Goal: Task Accomplishment & Management: Complete application form

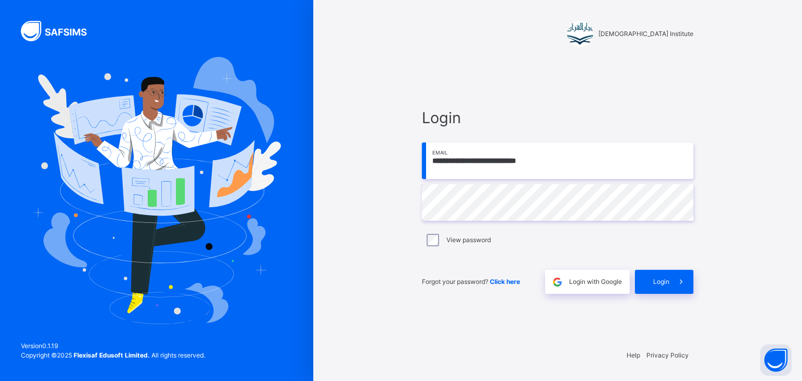
click at [561, 155] on input "**********" at bounding box center [558, 161] width 272 height 37
click at [371, 178] on div "**********" at bounding box center [557, 190] width 489 height 381
click at [595, 158] on input "**********" at bounding box center [558, 161] width 272 height 37
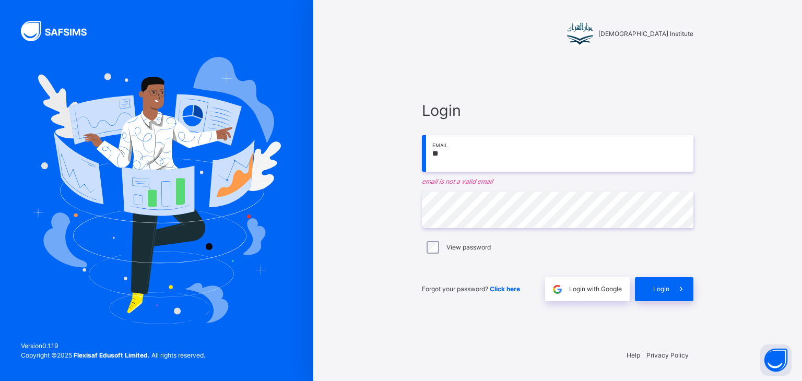
type input "*"
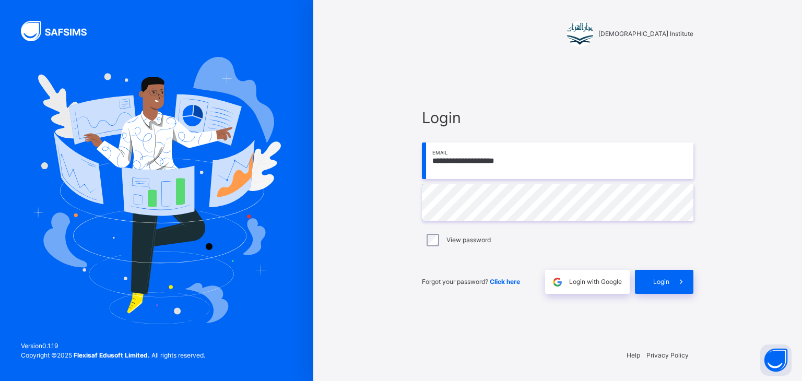
type input "**********"
click at [393, 316] on div "**********" at bounding box center [557, 190] width 489 height 381
click at [661, 276] on div "Login" at bounding box center [664, 282] width 58 height 24
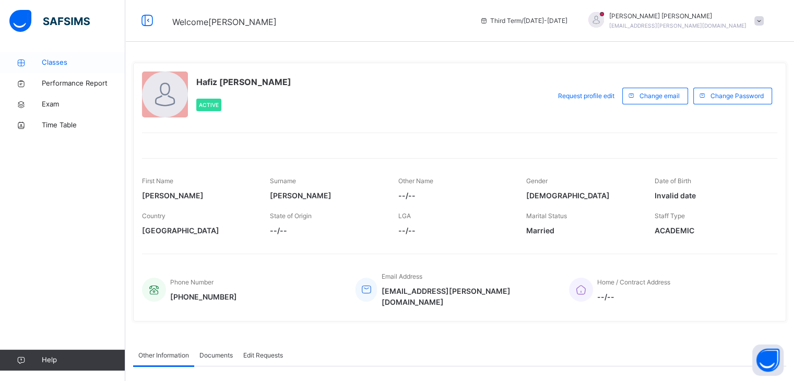
click at [53, 66] on span "Classes" at bounding box center [84, 62] width 84 height 10
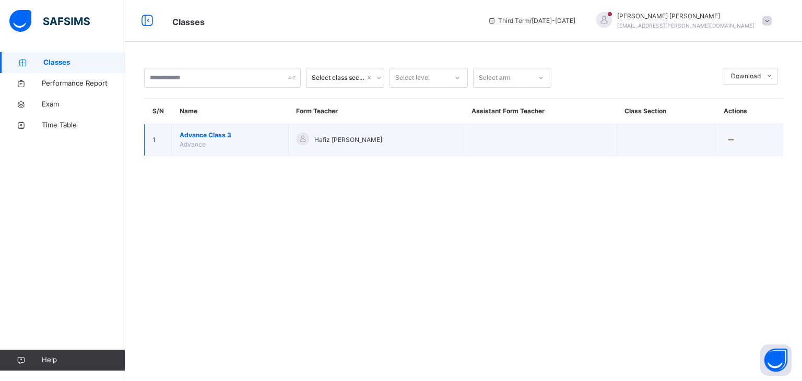
click at [202, 141] on span "Advance" at bounding box center [193, 144] width 26 height 8
click at [159, 143] on td "1" at bounding box center [158, 140] width 27 height 32
click at [335, 140] on span "Hafiz [PERSON_NAME]" at bounding box center [348, 139] width 68 height 9
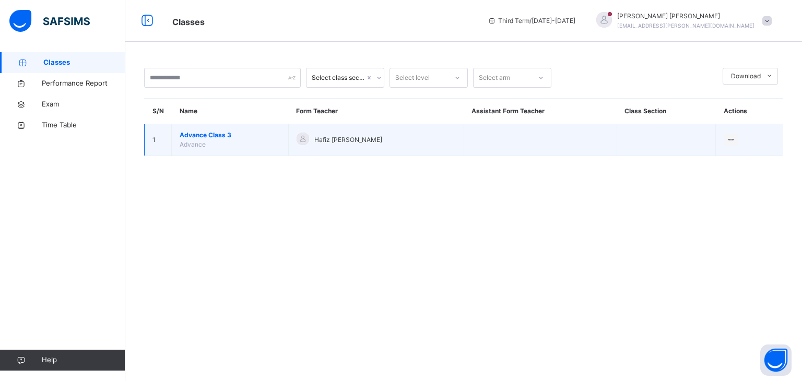
click at [218, 131] on span "Advance Class 3" at bounding box center [230, 135] width 101 height 9
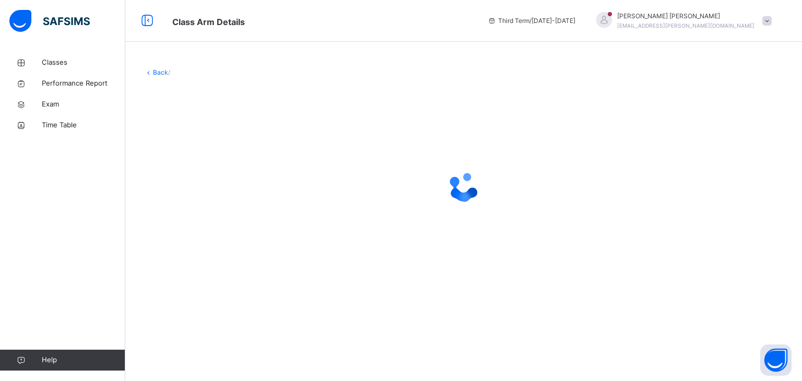
click at [218, 130] on div at bounding box center [463, 187] width 639 height 198
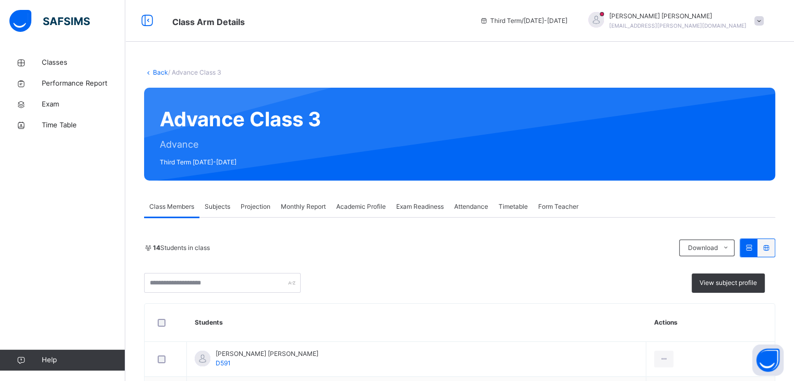
click at [267, 207] on span "Projection" at bounding box center [256, 206] width 30 height 9
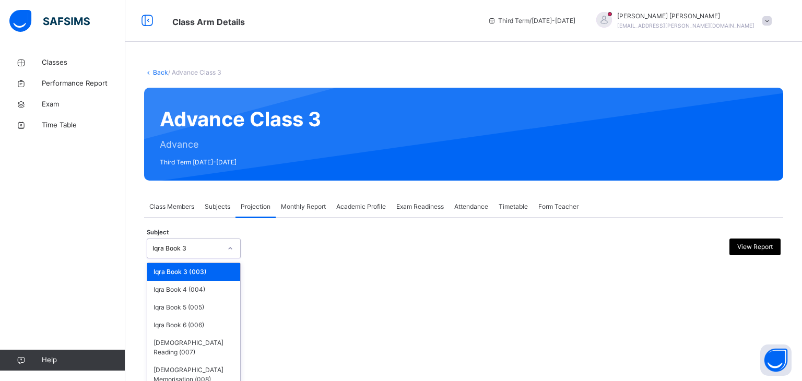
click at [205, 253] on div "Iqra Book 3" at bounding box center [183, 249] width 73 height 16
click at [215, 368] on div "[DEMOGRAPHIC_DATA] Memorisation (008)" at bounding box center [193, 374] width 93 height 27
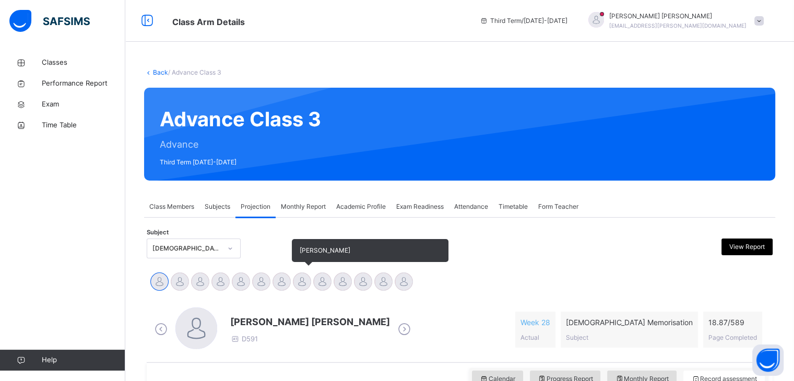
click at [304, 283] on div at bounding box center [302, 282] width 18 height 18
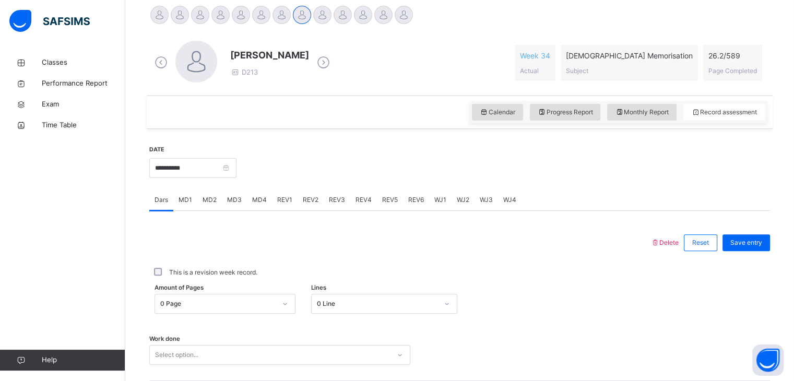
scroll to position [274, 0]
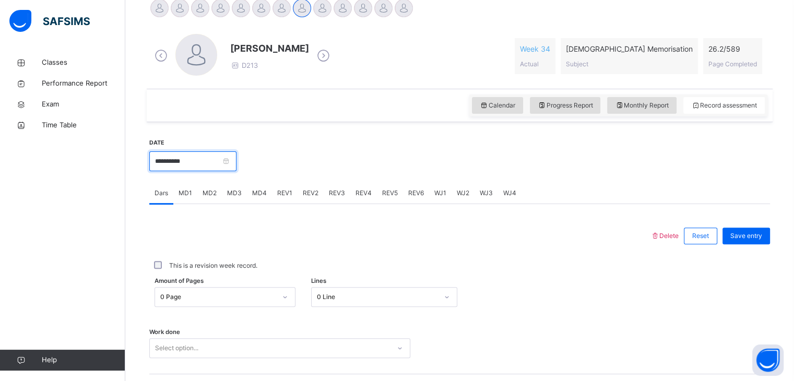
click at [198, 159] on input "**********" at bounding box center [192, 161] width 87 height 20
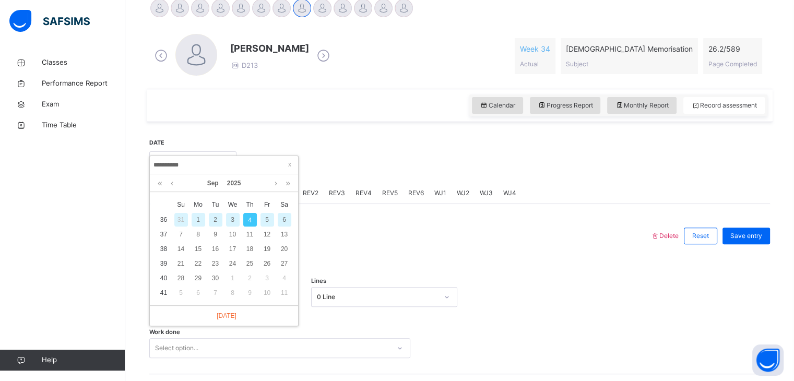
click at [215, 222] on div "2" at bounding box center [216, 220] width 14 height 14
type input "**********"
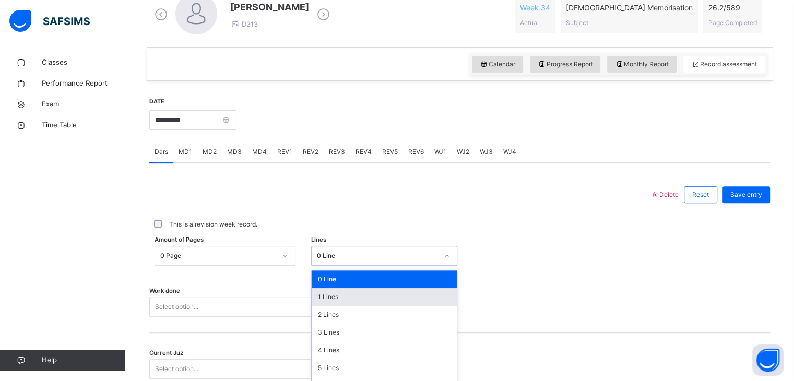
scroll to position [365, 0]
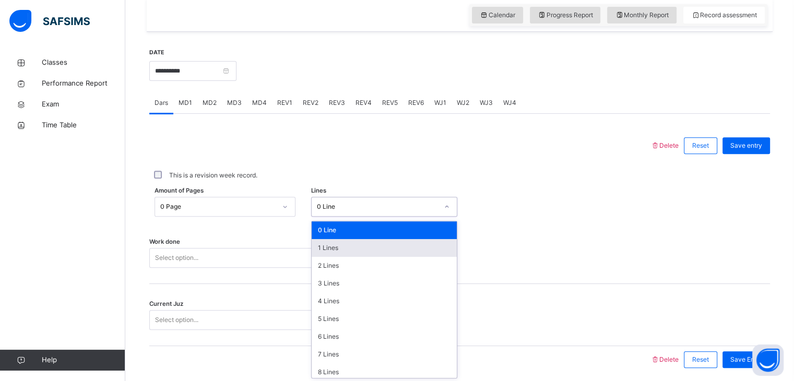
click at [335, 217] on div "option 1 Lines focused, 2 of 16. 16 results available. Use Up and Down to choos…" at bounding box center [384, 207] width 146 height 20
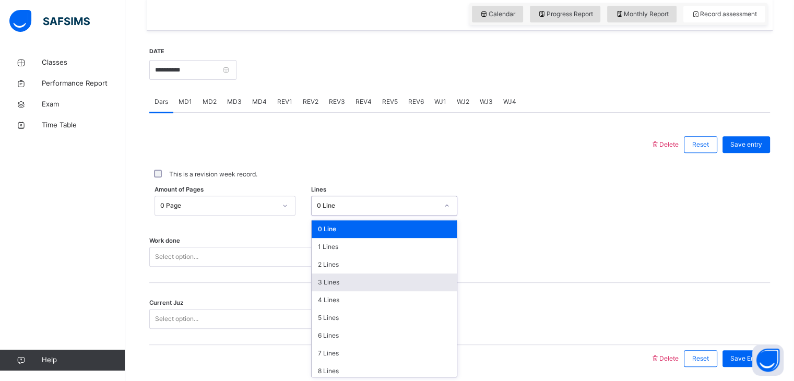
drag, startPoint x: 340, startPoint y: 278, endPoint x: 328, endPoint y: 283, distance: 13.2
click at [328, 283] on div "3 Lines" at bounding box center [384, 283] width 145 height 18
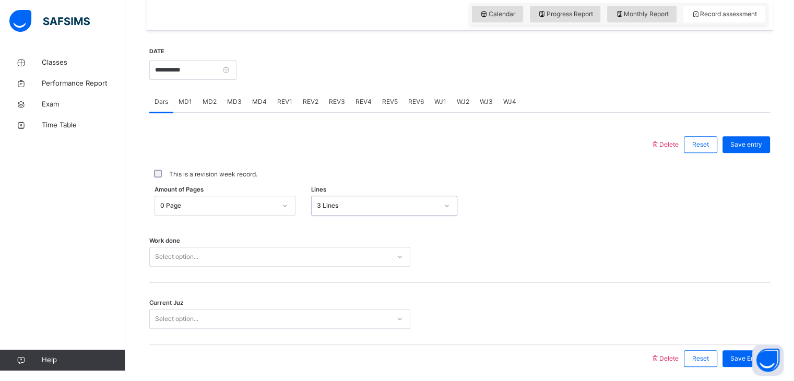
scroll to position [403, 0]
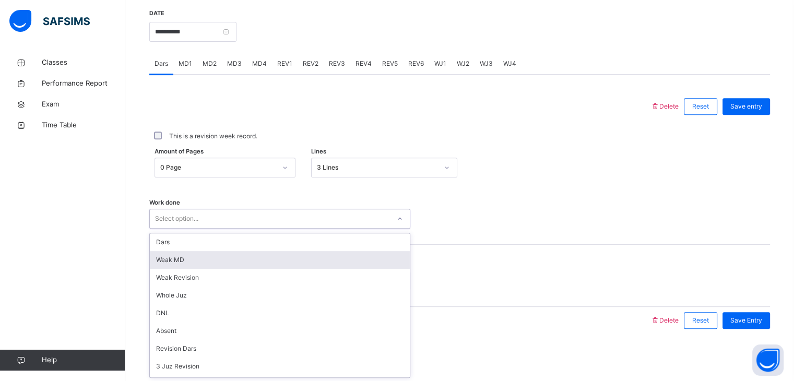
click at [324, 229] on div "option [PERSON_NAME] MD focused, 2 of 14. 14 results available. Use Up and Down…" at bounding box center [279, 219] width 261 height 20
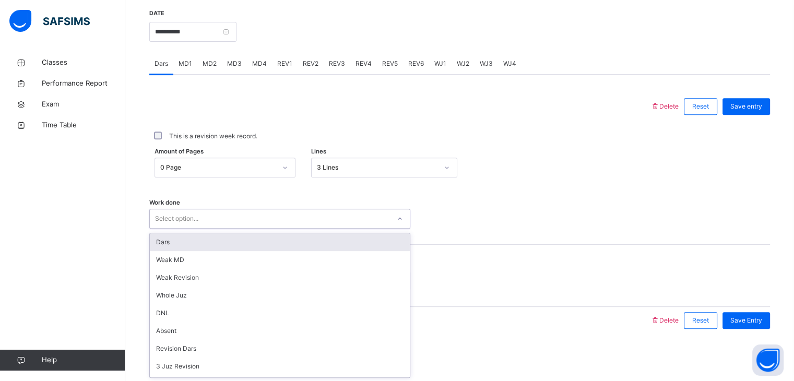
drag, startPoint x: 314, startPoint y: 241, endPoint x: 304, endPoint y: 244, distance: 10.4
click at [304, 244] on div "Dars" at bounding box center [280, 242] width 260 height 18
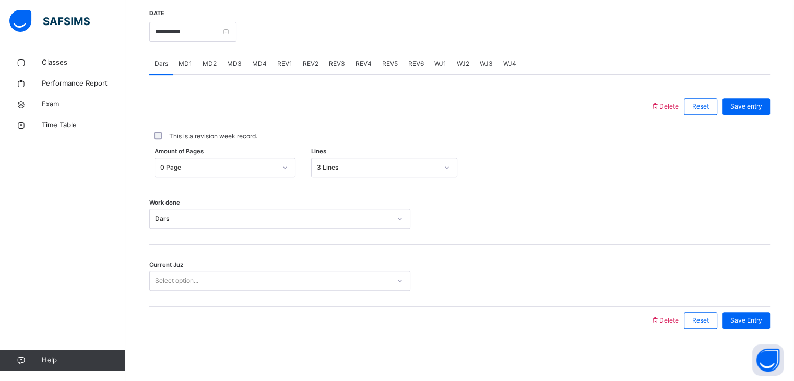
click at [304, 245] on div "Current Juz Select option..." at bounding box center [459, 276] width 621 height 62
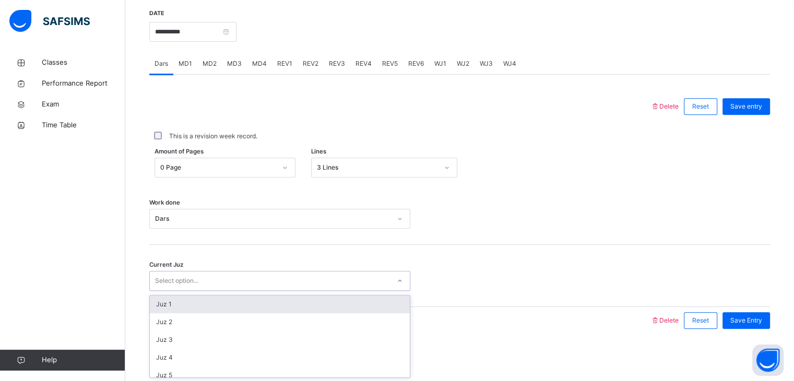
click at [301, 283] on div "Select option..." at bounding box center [270, 281] width 240 height 16
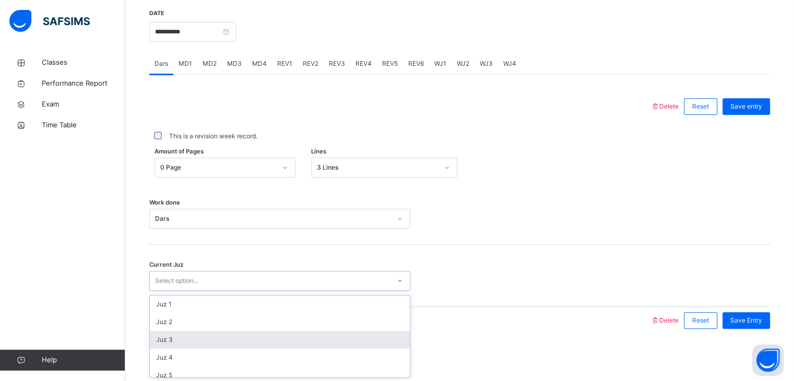
scroll to position [451, 0]
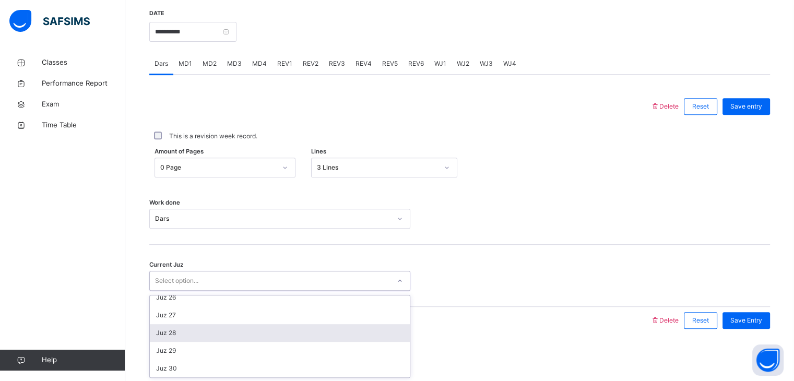
click at [298, 336] on div "Juz 28" at bounding box center [280, 333] width 260 height 18
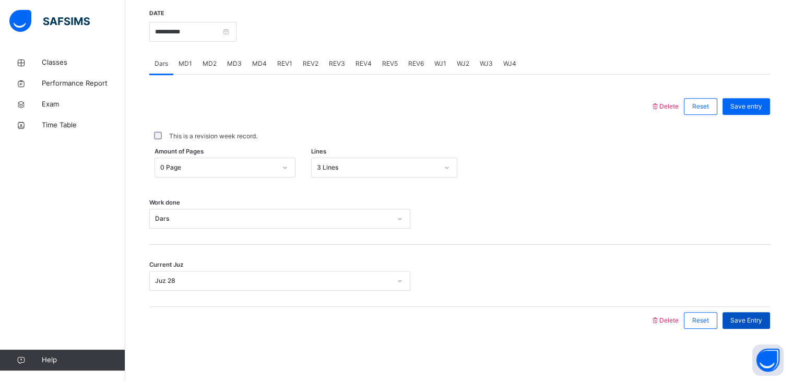
click at [753, 319] on span "Save Entry" at bounding box center [747, 320] width 32 height 9
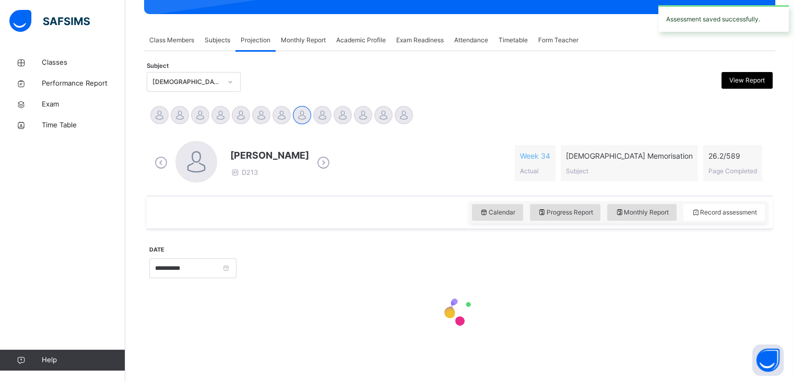
scroll to position [403, 0]
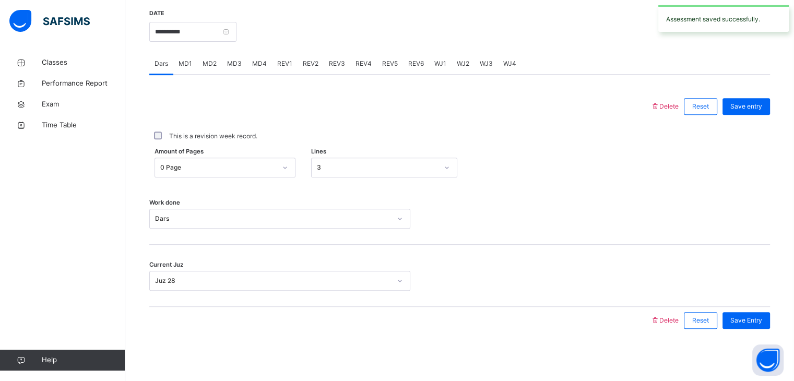
click at [237, 65] on span "MD3" at bounding box center [234, 63] width 15 height 9
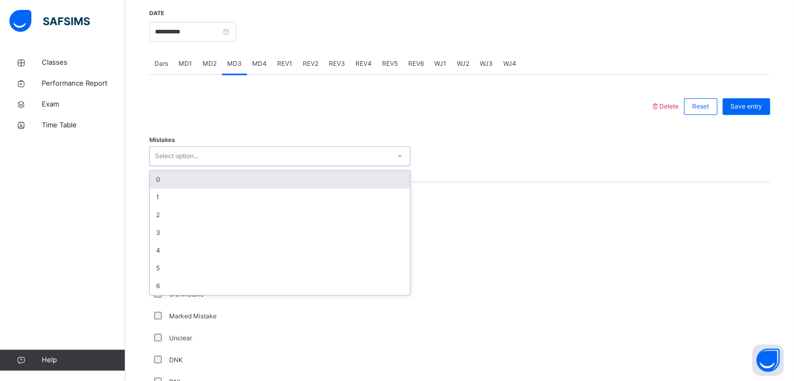
click at [240, 157] on div "Select option..." at bounding box center [270, 156] width 240 height 16
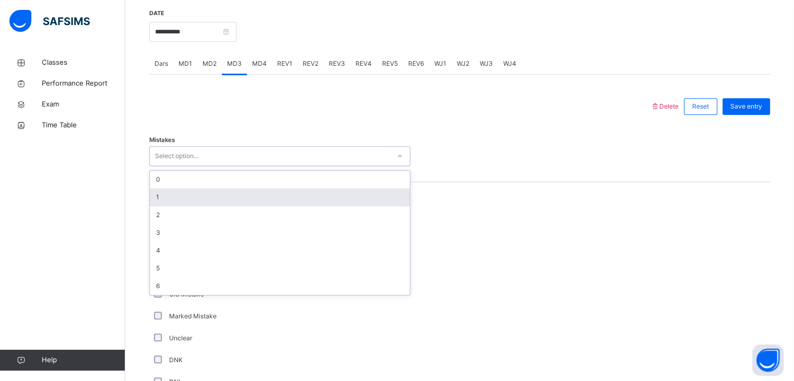
drag, startPoint x: 250, startPoint y: 194, endPoint x: 193, endPoint y: 201, distance: 57.3
click at [193, 201] on div "1" at bounding box center [280, 198] width 260 height 18
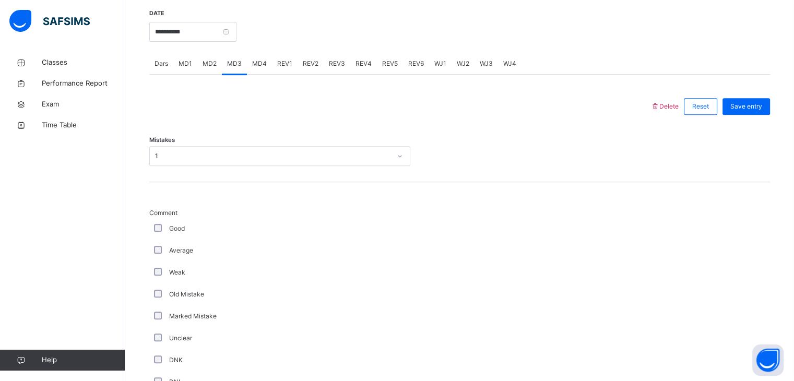
click at [193, 201] on div "Comment Good Average Weak Old Mistake Marked Mistake Unclear DNK DNL DNR DNF Mu…" at bounding box center [459, 350] width 621 height 337
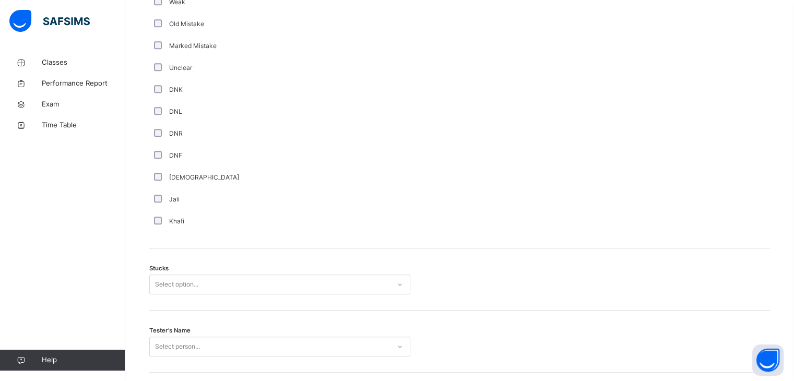
scroll to position [801, 0]
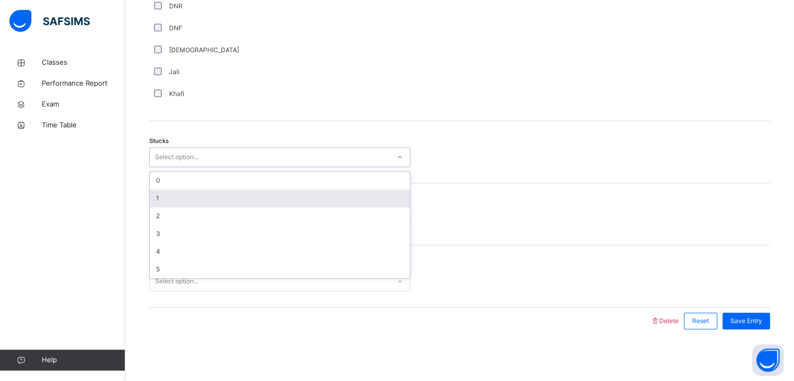
drag, startPoint x: 164, startPoint y: 159, endPoint x: 166, endPoint y: 192, distance: 32.4
click at [166, 167] on div "option 1 focused, 2 of 6. 6 results available. Use Up and Down to choose option…" at bounding box center [279, 157] width 261 height 20
click at [166, 192] on div "1" at bounding box center [280, 199] width 260 height 18
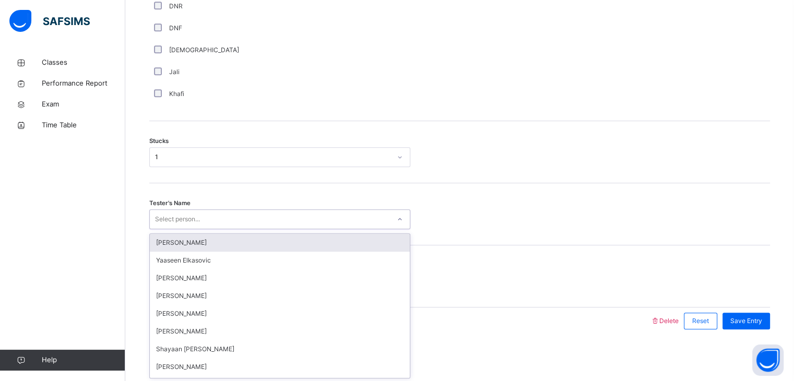
click at [173, 214] on div "Select person..." at bounding box center [177, 219] width 45 height 20
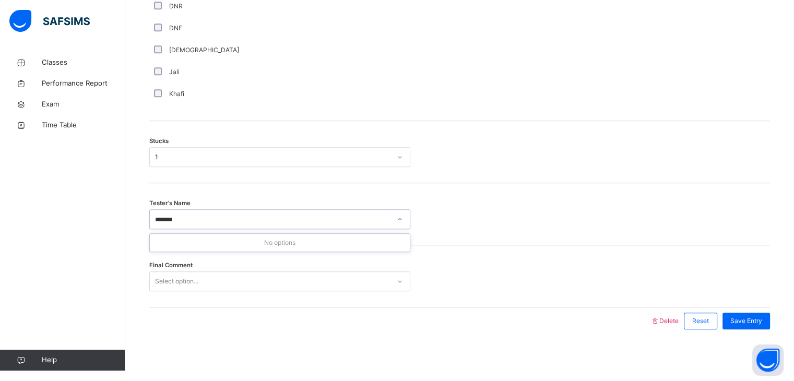
type input "******"
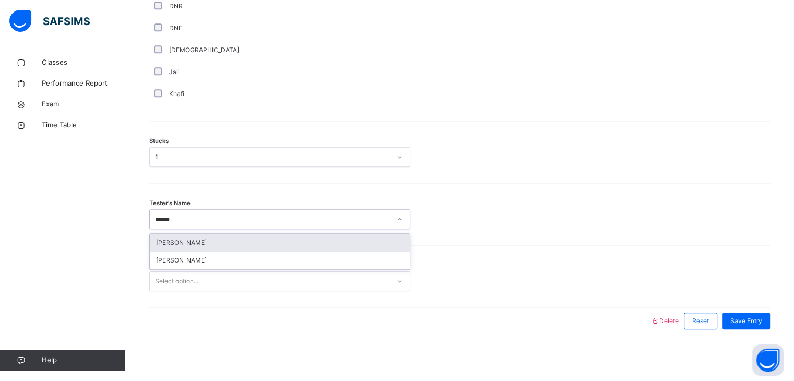
click at [301, 239] on div "[PERSON_NAME]" at bounding box center [280, 243] width 260 height 18
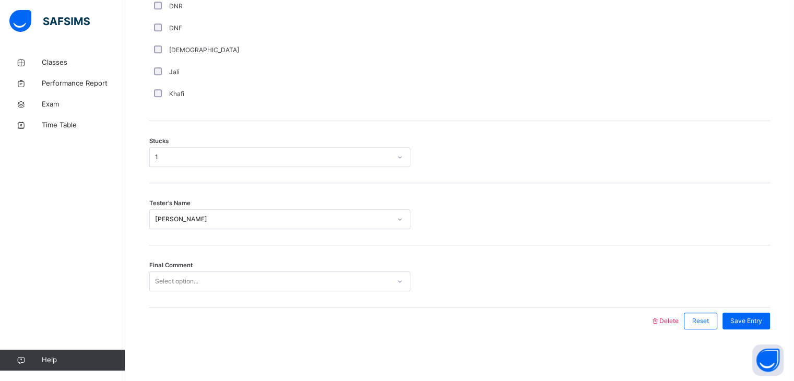
drag, startPoint x: 277, startPoint y: 294, endPoint x: 276, endPoint y: 288, distance: 5.8
click at [276, 288] on div "Final Comment Select option..." at bounding box center [459, 276] width 621 height 62
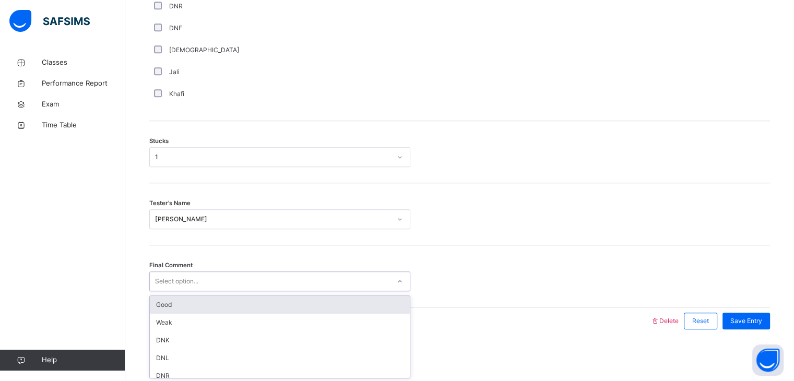
click at [276, 288] on div "Select option..." at bounding box center [270, 282] width 240 height 16
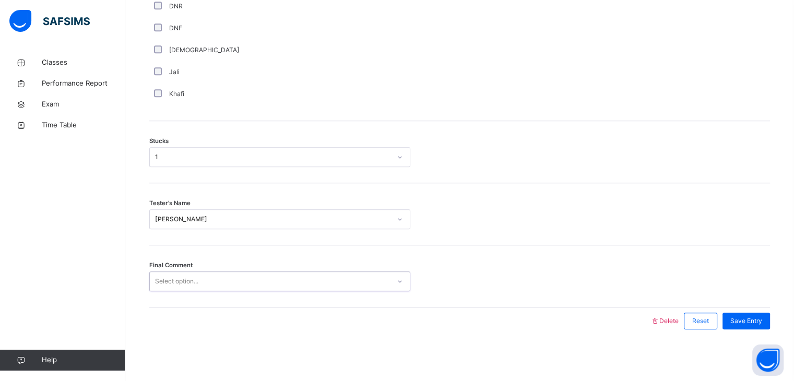
click at [274, 290] on div "Select option..." at bounding box center [279, 282] width 261 height 20
click at [258, 274] on div "Select option..." at bounding box center [270, 282] width 240 height 16
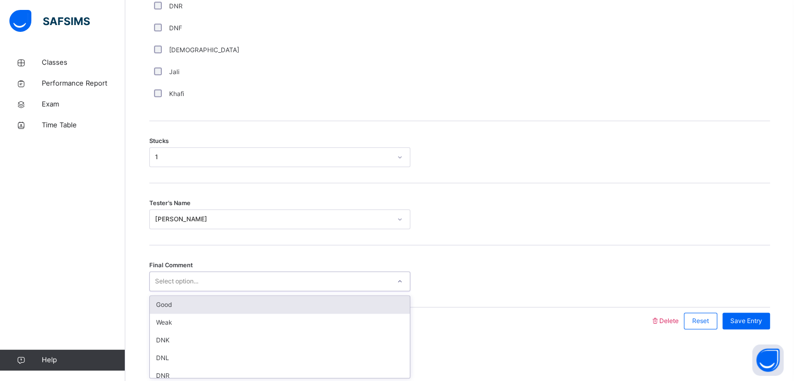
click at [263, 303] on div "Good" at bounding box center [280, 305] width 260 height 18
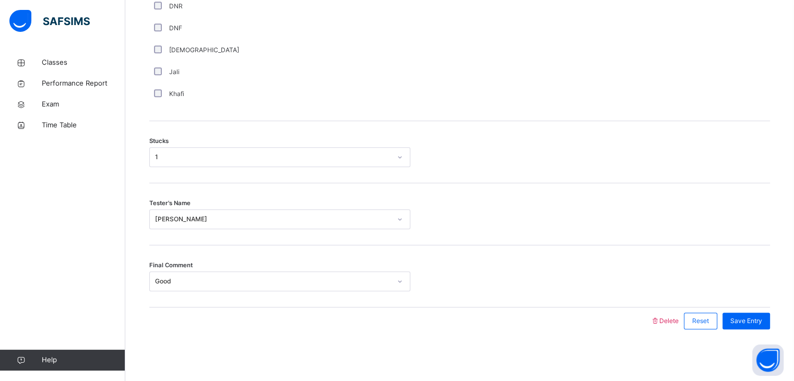
click at [263, 303] on div "Final Comment Good" at bounding box center [459, 276] width 621 height 62
click at [756, 319] on span "Save Entry" at bounding box center [747, 320] width 32 height 9
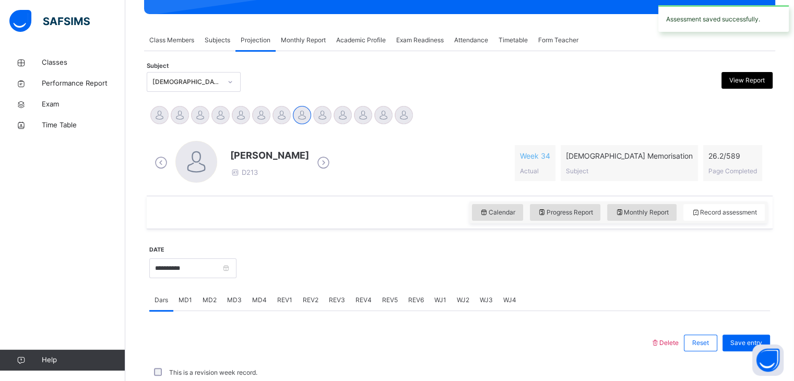
scroll to position [403, 0]
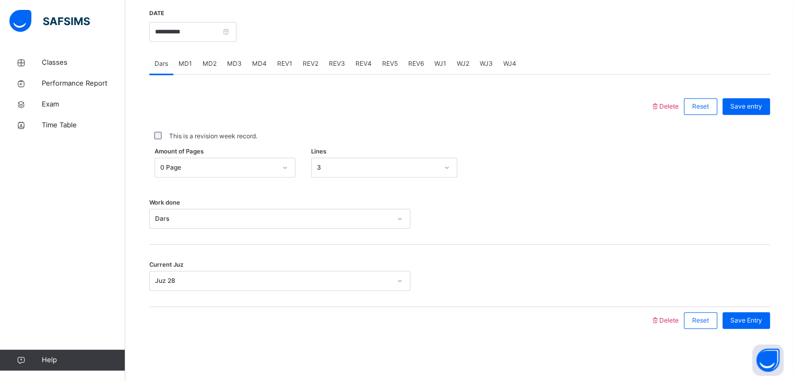
click at [256, 65] on span "MD4" at bounding box center [259, 63] width 15 height 9
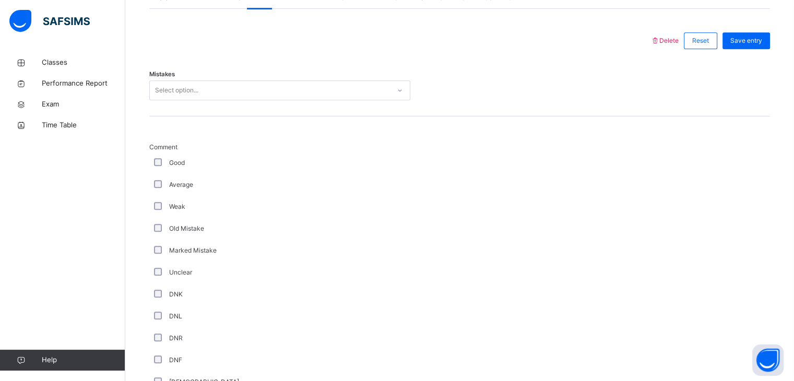
scroll to position [468, 0]
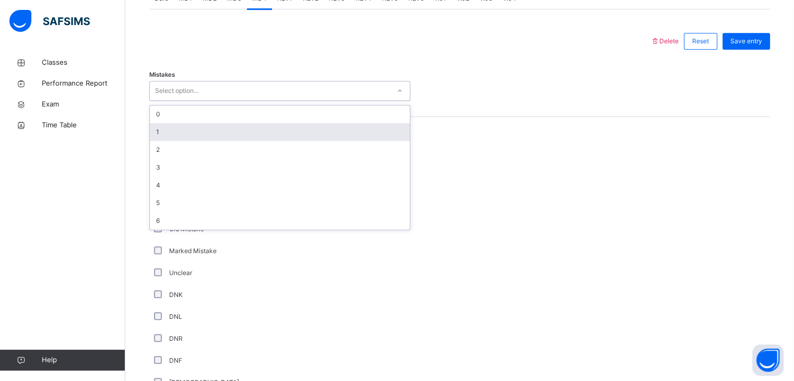
drag, startPoint x: 192, startPoint y: 89, endPoint x: 189, endPoint y: 134, distance: 45.0
click at [189, 101] on div "option 1 focused, 2 of 7. 7 results available. Use Up and Down to choose option…" at bounding box center [279, 91] width 261 height 20
drag, startPoint x: 189, startPoint y: 134, endPoint x: 166, endPoint y: 125, distance: 24.8
click at [166, 125] on div "1" at bounding box center [280, 132] width 260 height 18
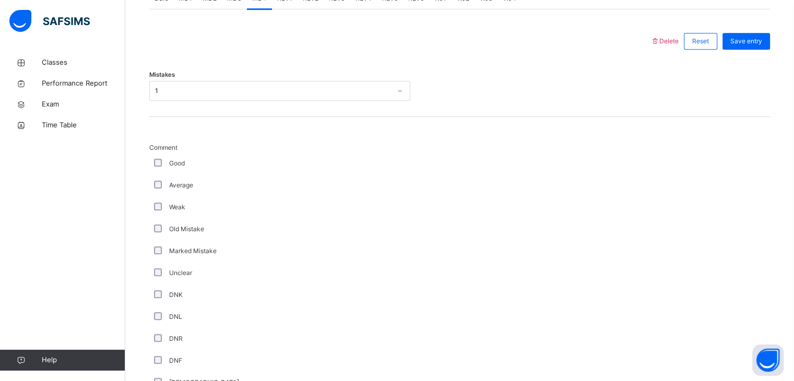
click at [166, 125] on div "Comment Good Average Weak Old Mistake Marked Mistake Unclear DNK DNL DNR DNF Mu…" at bounding box center [459, 285] width 621 height 337
click at [159, 157] on div "Good" at bounding box center [279, 163] width 261 height 22
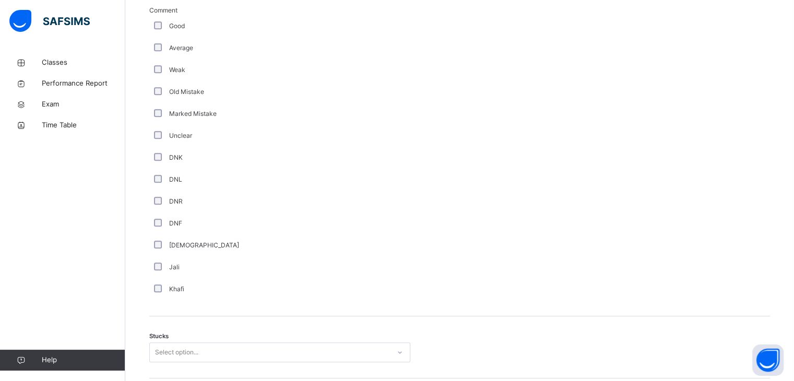
scroll to position [707, 0]
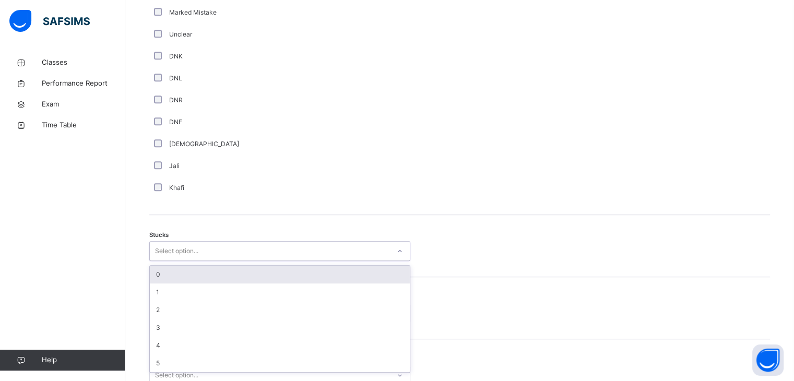
click at [160, 249] on div "Select option..." at bounding box center [176, 251] width 43 height 20
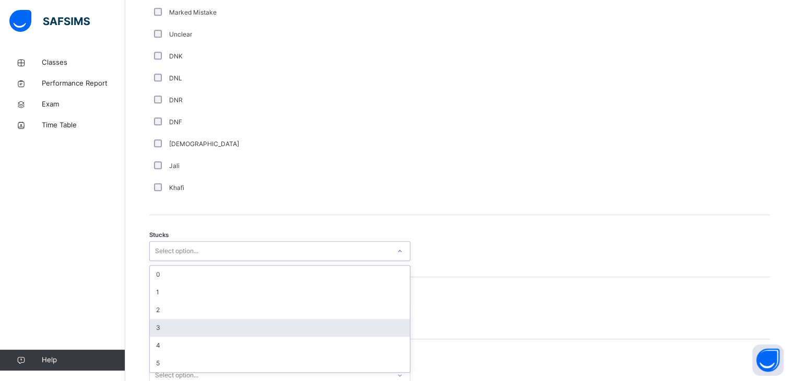
click at [177, 326] on div "3" at bounding box center [280, 328] width 260 height 18
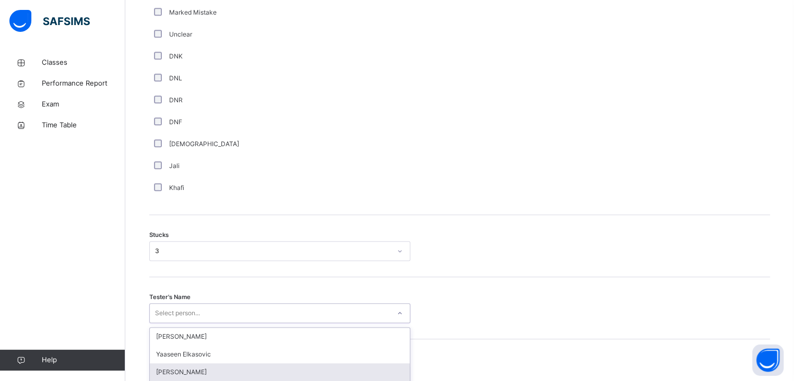
scroll to position [801, 0]
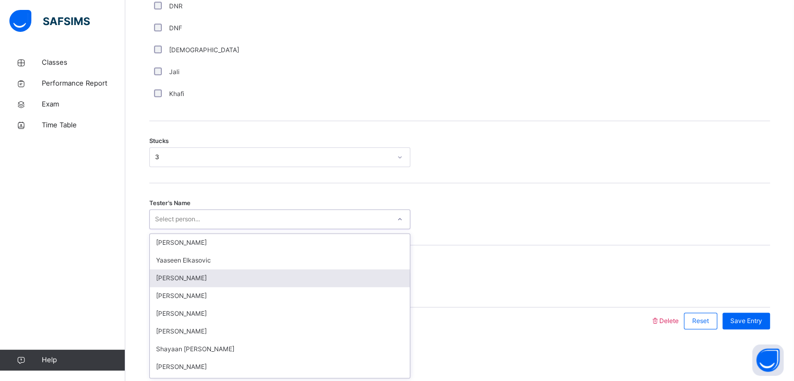
click at [187, 229] on div "option [PERSON_NAME] focused, 3 of 90. 90 results available. Use Up and Down to…" at bounding box center [279, 219] width 261 height 20
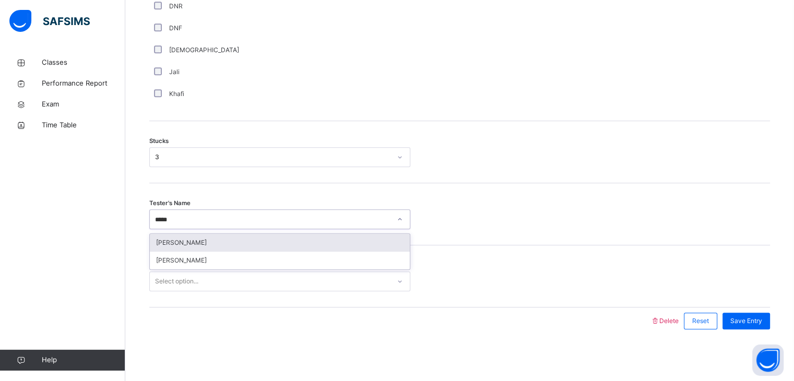
type input "******"
click at [179, 238] on div "[PERSON_NAME]" at bounding box center [280, 243] width 260 height 18
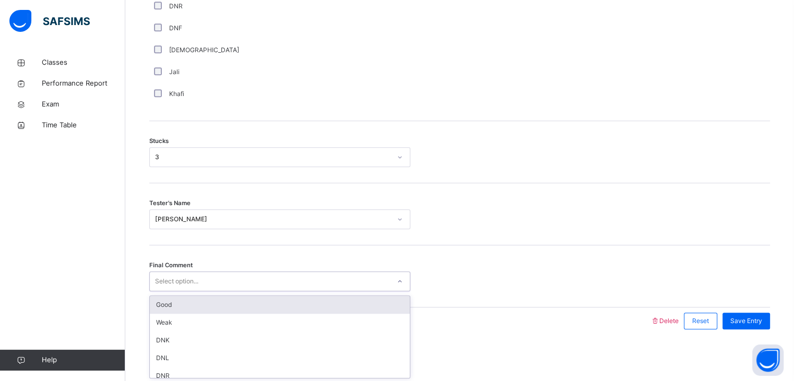
click at [193, 288] on div "Select option..." at bounding box center [176, 282] width 43 height 20
drag, startPoint x: 192, startPoint y: 280, endPoint x: 194, endPoint y: 308, distance: 28.3
click at [194, 291] on div "option Good focused, 1 of 6. 6 results available. Use Up and Down to choose opt…" at bounding box center [279, 282] width 261 height 20
click at [194, 308] on div "Good" at bounding box center [280, 305] width 260 height 18
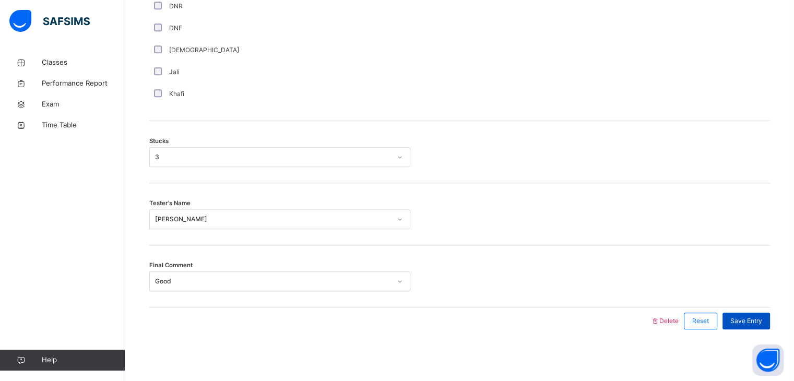
click at [746, 320] on span "Save Entry" at bounding box center [747, 320] width 32 height 9
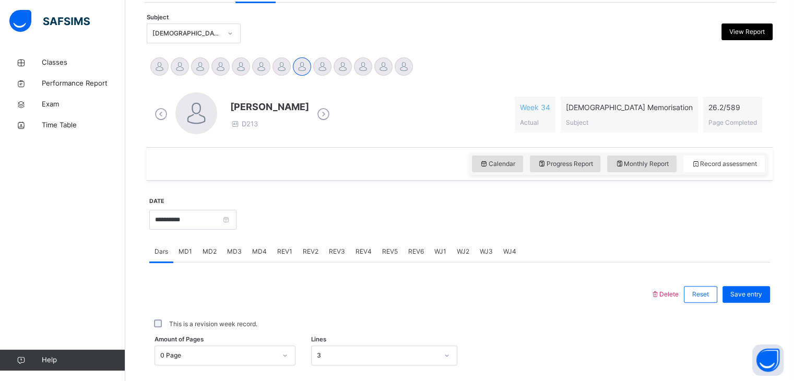
scroll to position [216, 0]
click at [186, 31] on div "[DEMOGRAPHIC_DATA] Memorisation (008)" at bounding box center [186, 32] width 69 height 9
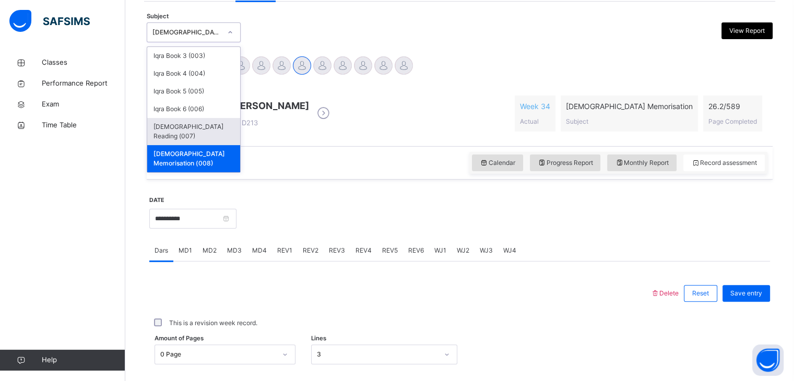
click at [210, 128] on div "[DEMOGRAPHIC_DATA] Reading (007)" at bounding box center [193, 131] width 93 height 27
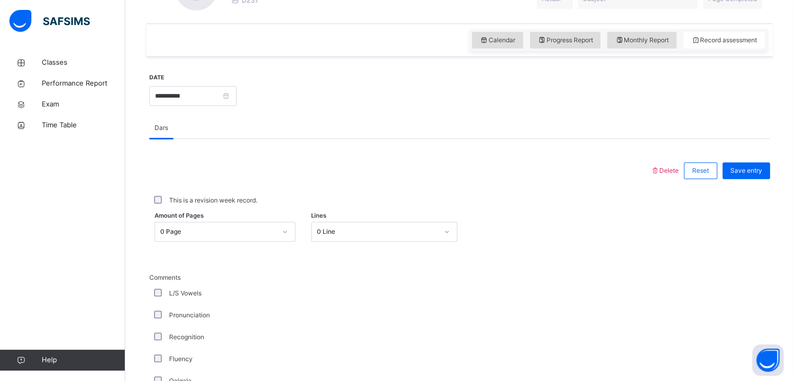
scroll to position [347, 0]
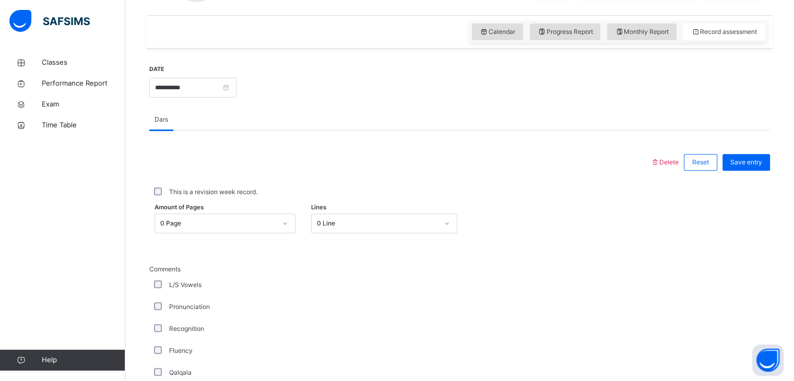
click at [770, 224] on div "Amount of Pages 0 Page Lines 0 Line" at bounding box center [459, 224] width 621 height 20
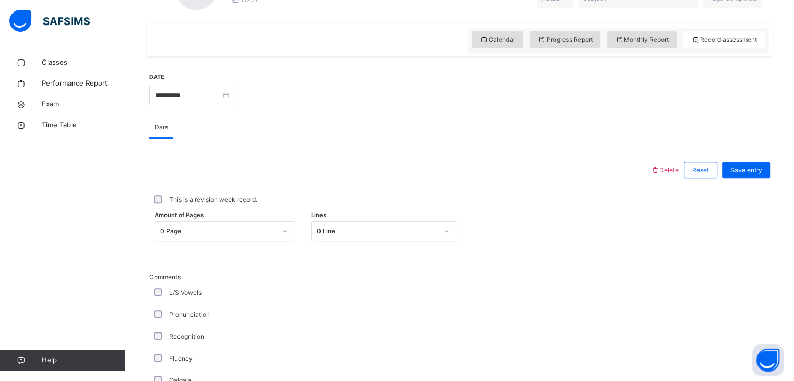
click at [229, 232] on div "0 Page" at bounding box center [225, 231] width 141 height 20
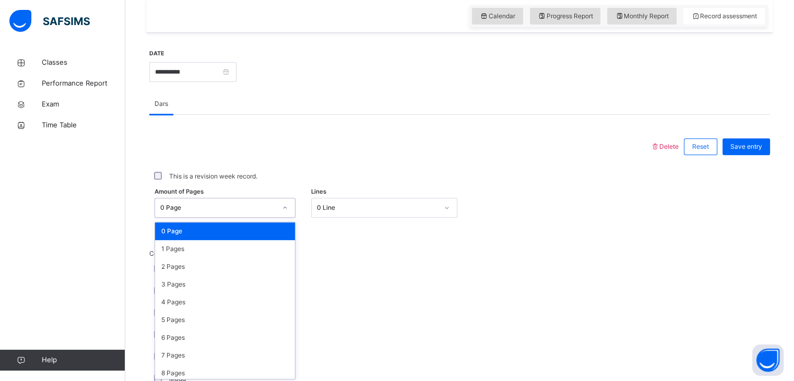
scroll to position [365, 0]
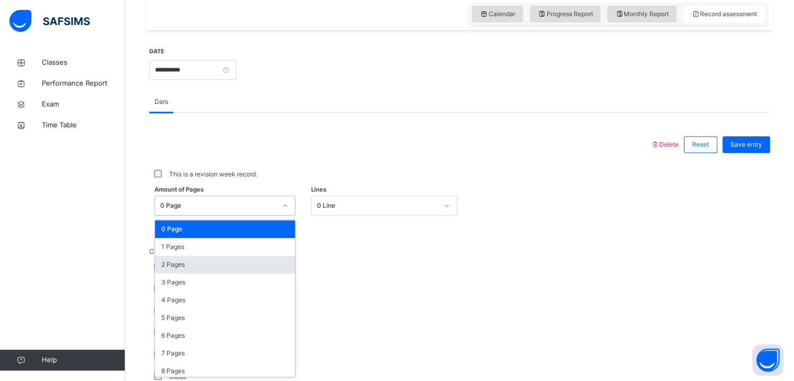
click at [232, 269] on div "2 Pages" at bounding box center [225, 265] width 140 height 18
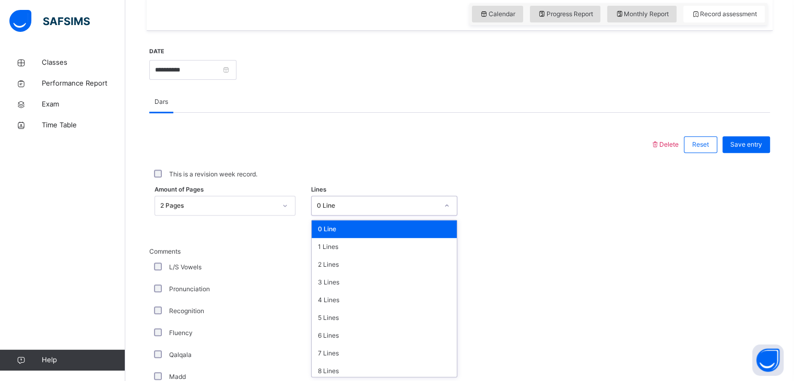
click at [366, 207] on div "0 Line" at bounding box center [377, 205] width 121 height 9
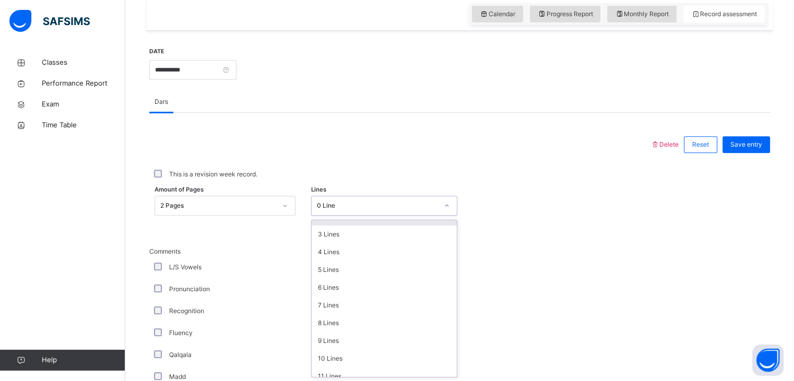
scroll to position [66, 0]
click at [397, 343] on div "10 Lines" at bounding box center [384, 341] width 145 height 18
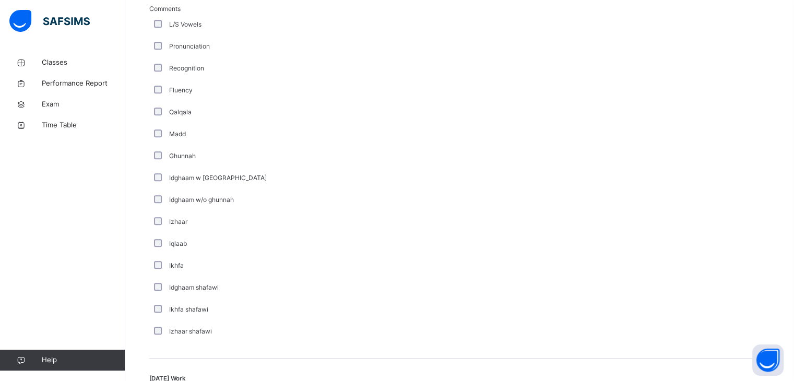
scroll to position [796, 0]
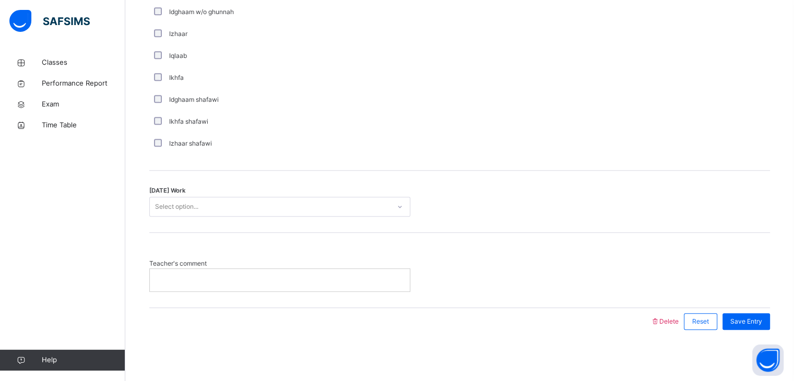
click at [311, 209] on div "Select option..." at bounding box center [270, 207] width 240 height 16
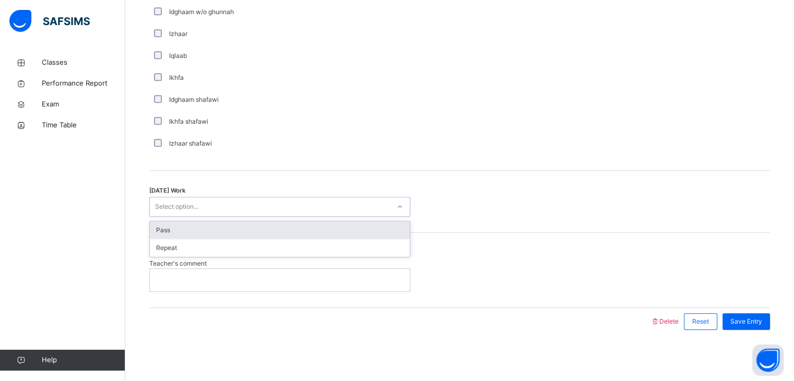
click at [302, 234] on div "Pass" at bounding box center [280, 230] width 260 height 18
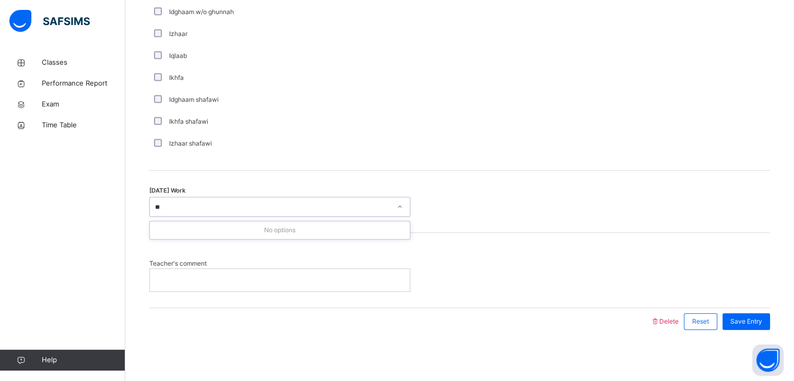
type input "*"
type input "**********"
click at [365, 230] on div "No options" at bounding box center [280, 230] width 260 height 18
click at [758, 324] on span "Save Entry" at bounding box center [747, 321] width 32 height 9
